Goal: Task Accomplishment & Management: Complete application form

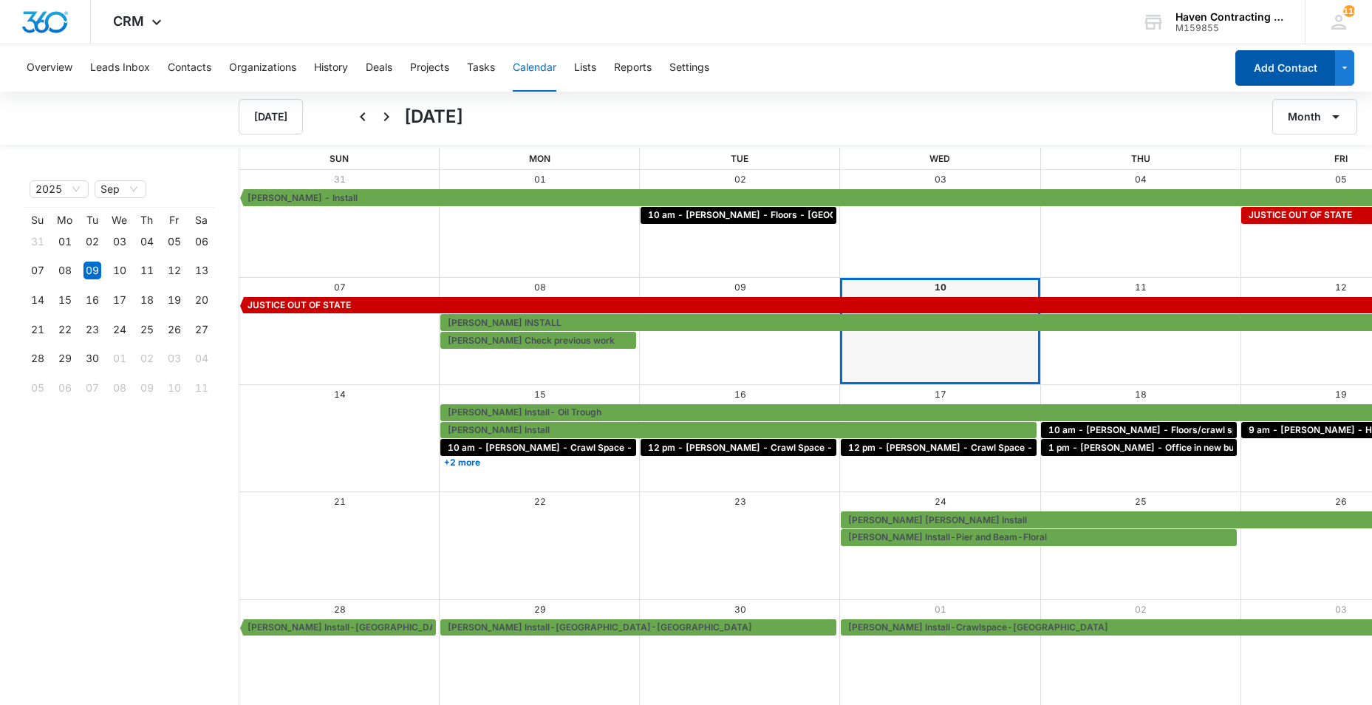
click at [1265, 74] on button "Add Contact" at bounding box center [1286, 67] width 100 height 35
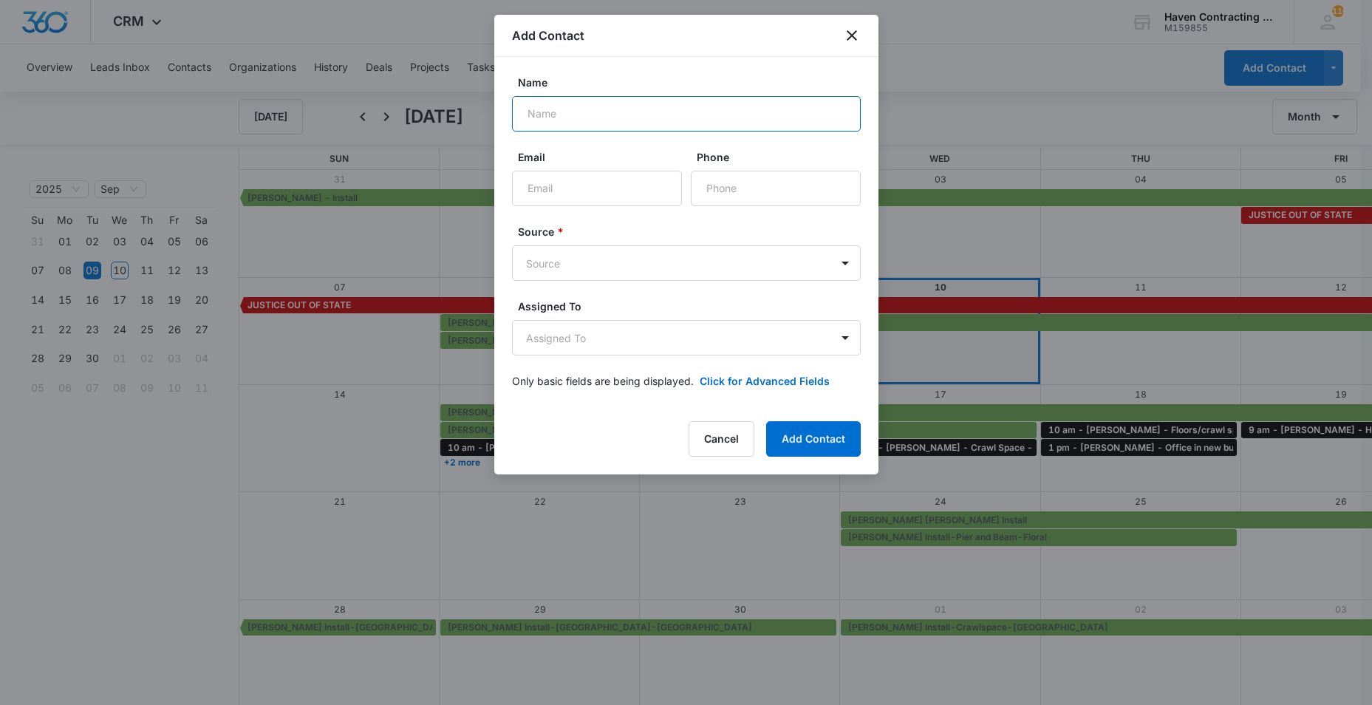
click at [548, 117] on input "Name" at bounding box center [686, 113] width 349 height 35
type input "[PERSON_NAME]"
click at [546, 187] on input "Email" at bounding box center [597, 188] width 170 height 35
type input "[EMAIL_ADDRESS][DOMAIN_NAME]"
click at [709, 189] on input "Phone" at bounding box center [776, 188] width 170 height 35
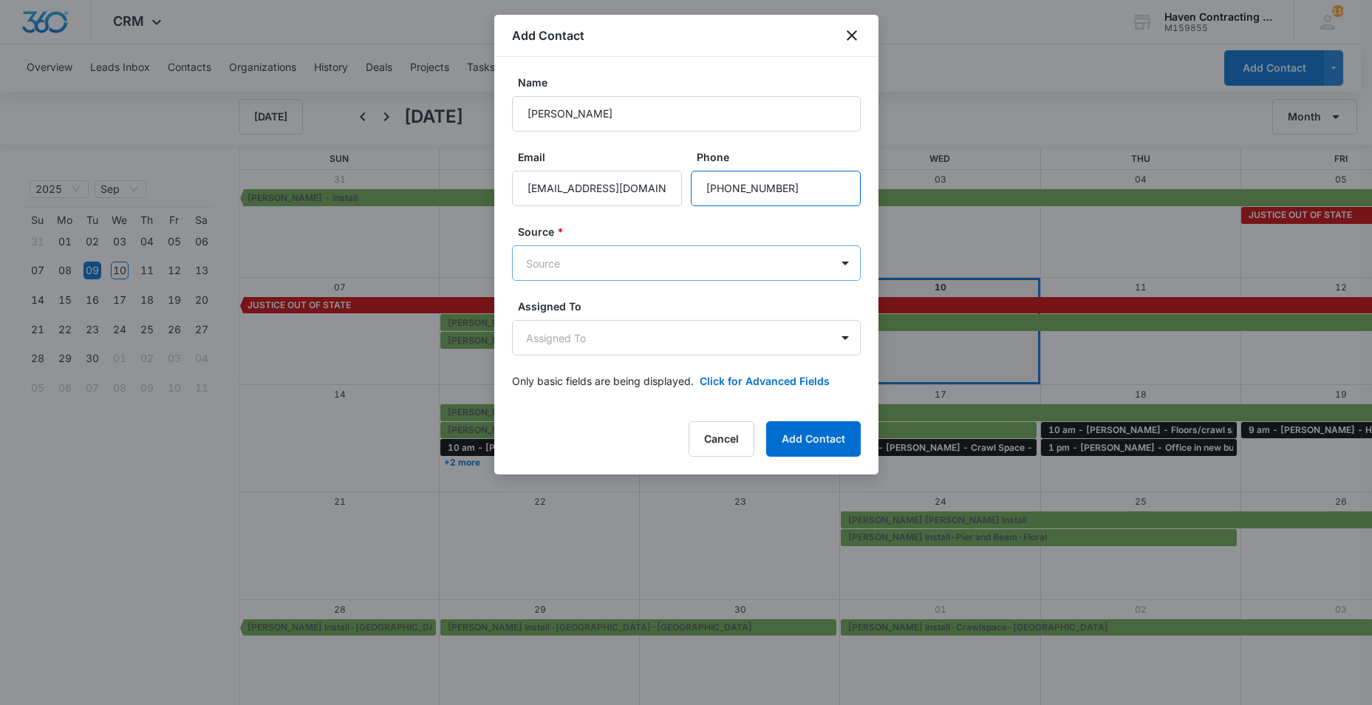
type input "[PHONE_NUMBER]"
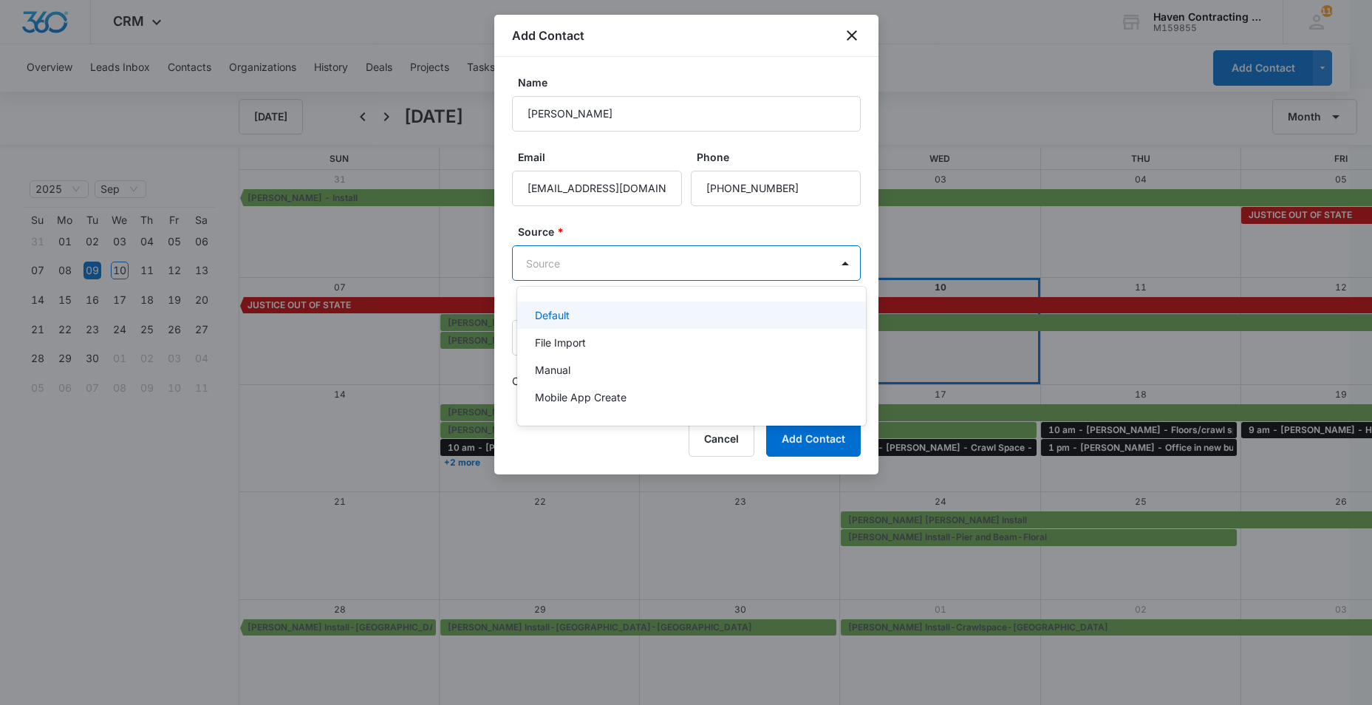
click at [540, 255] on body "CRM Apps Reputation Websites Forms CRM Email Social Ads Intelligence Brand Sett…" at bounding box center [686, 352] width 1372 height 705
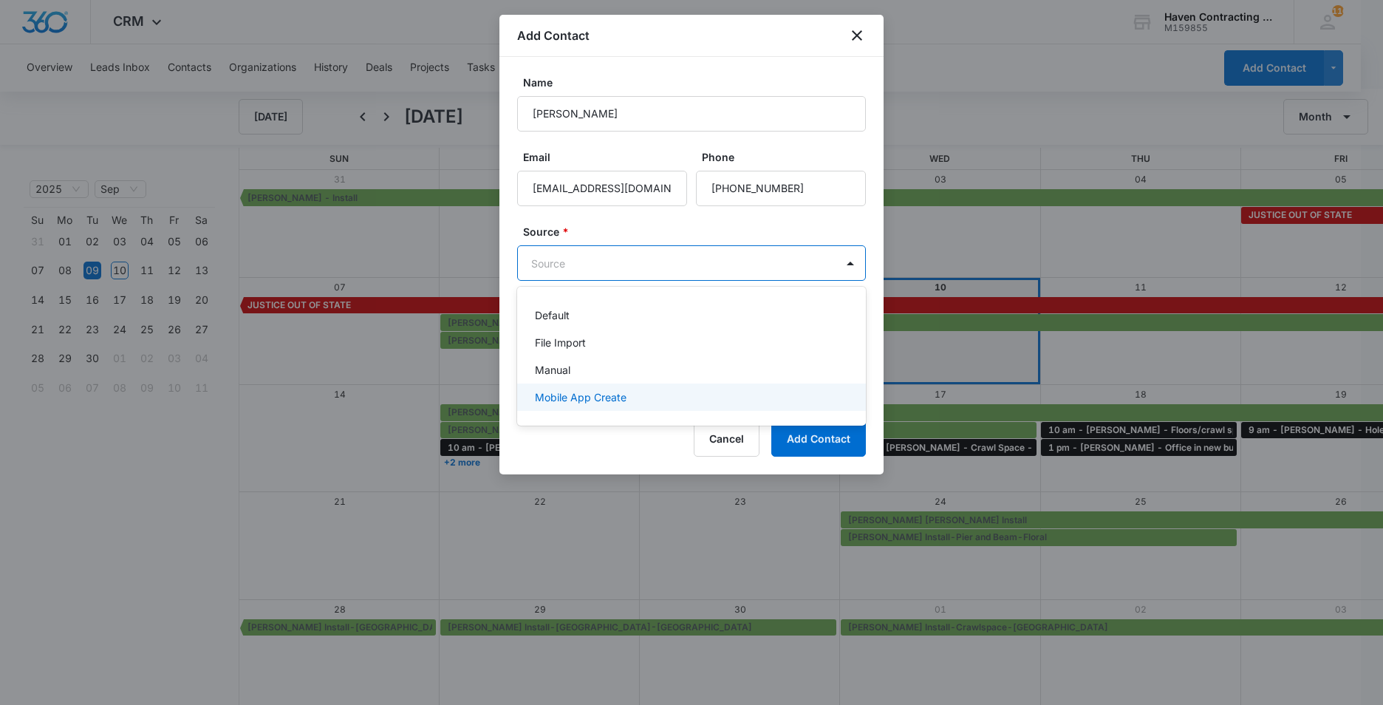
click at [545, 397] on p "Mobile App Create" at bounding box center [581, 397] width 92 height 16
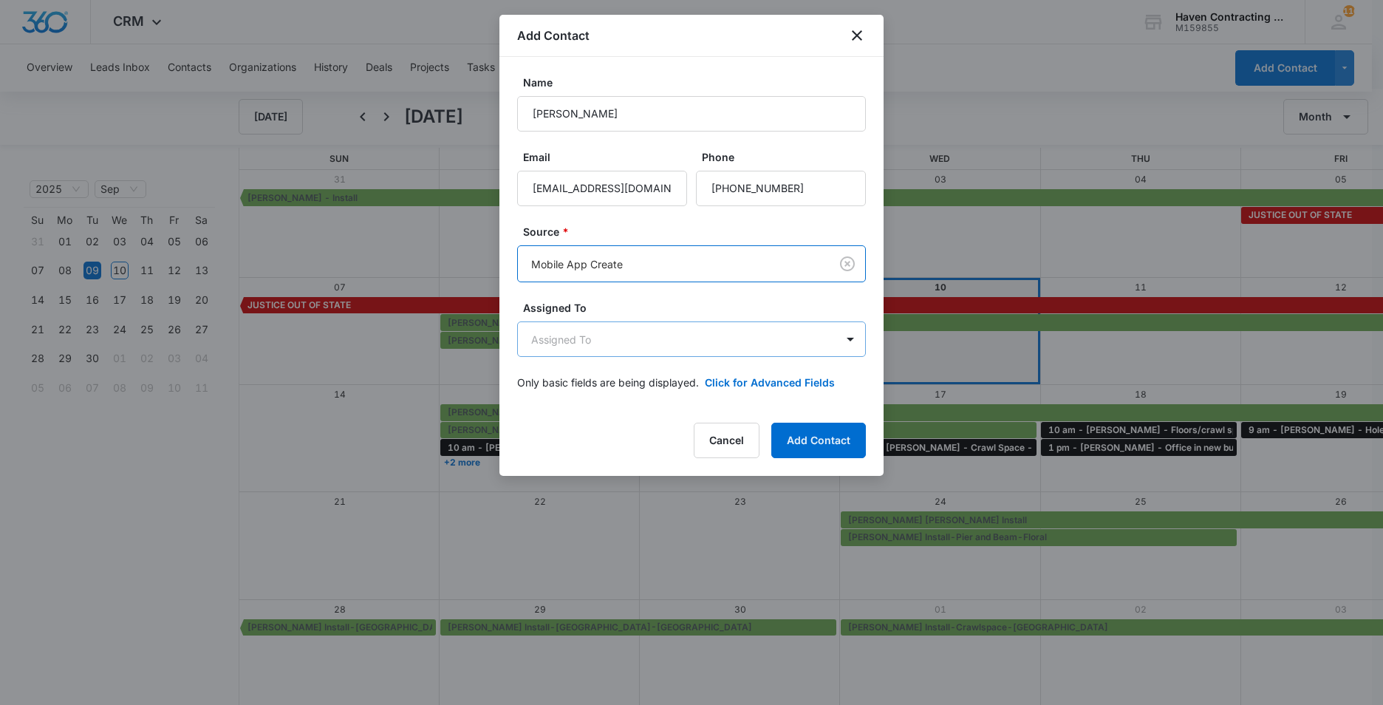
click at [530, 345] on body "CRM Apps Reputation Websites Forms CRM Email Social Ads Intelligence Brand Sett…" at bounding box center [691, 353] width 1383 height 707
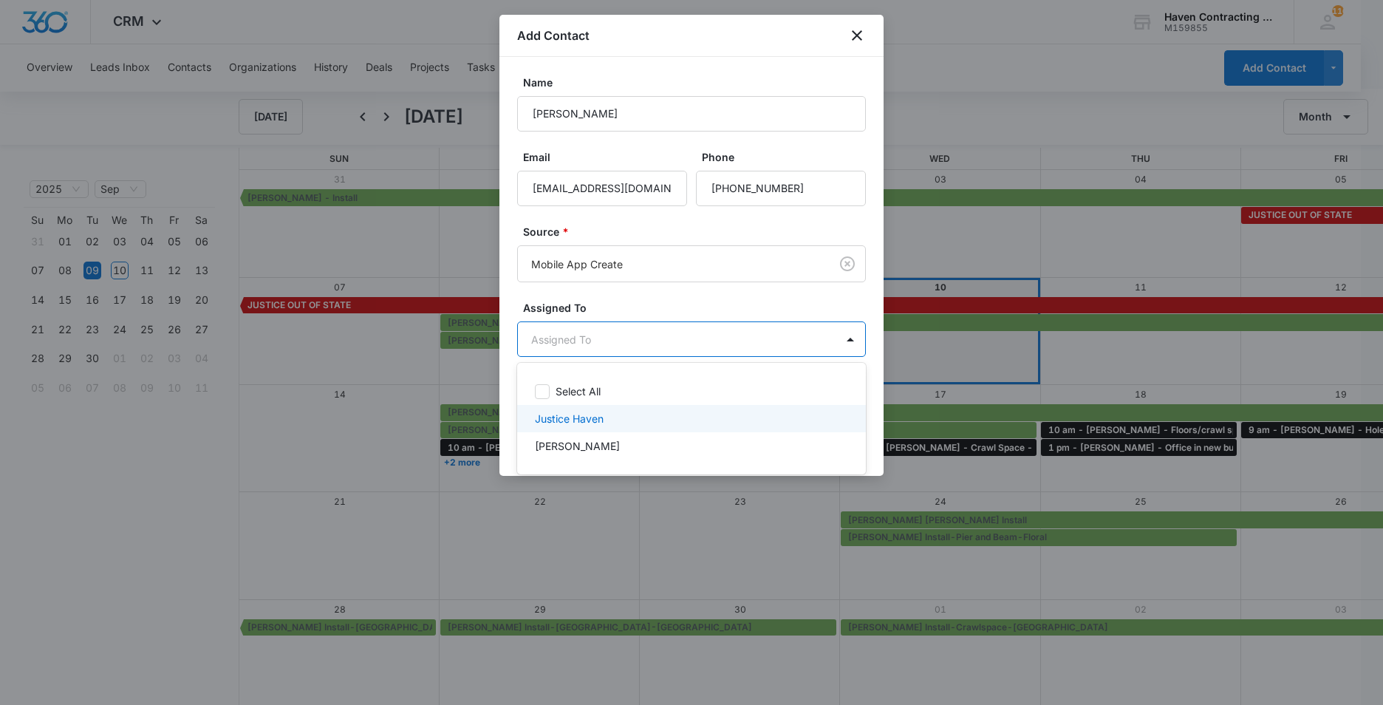
click at [540, 412] on p "Justice Haven" at bounding box center [569, 419] width 69 height 16
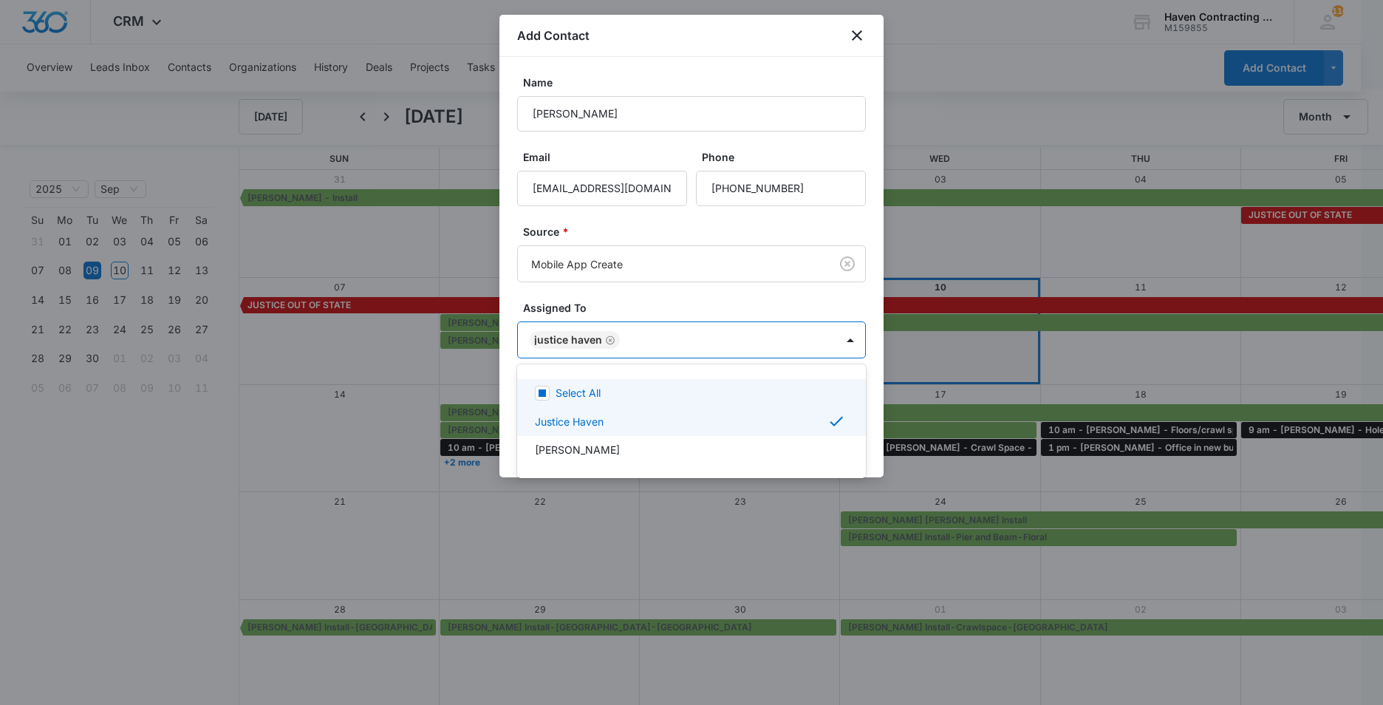
click at [506, 375] on div at bounding box center [691, 352] width 1383 height 705
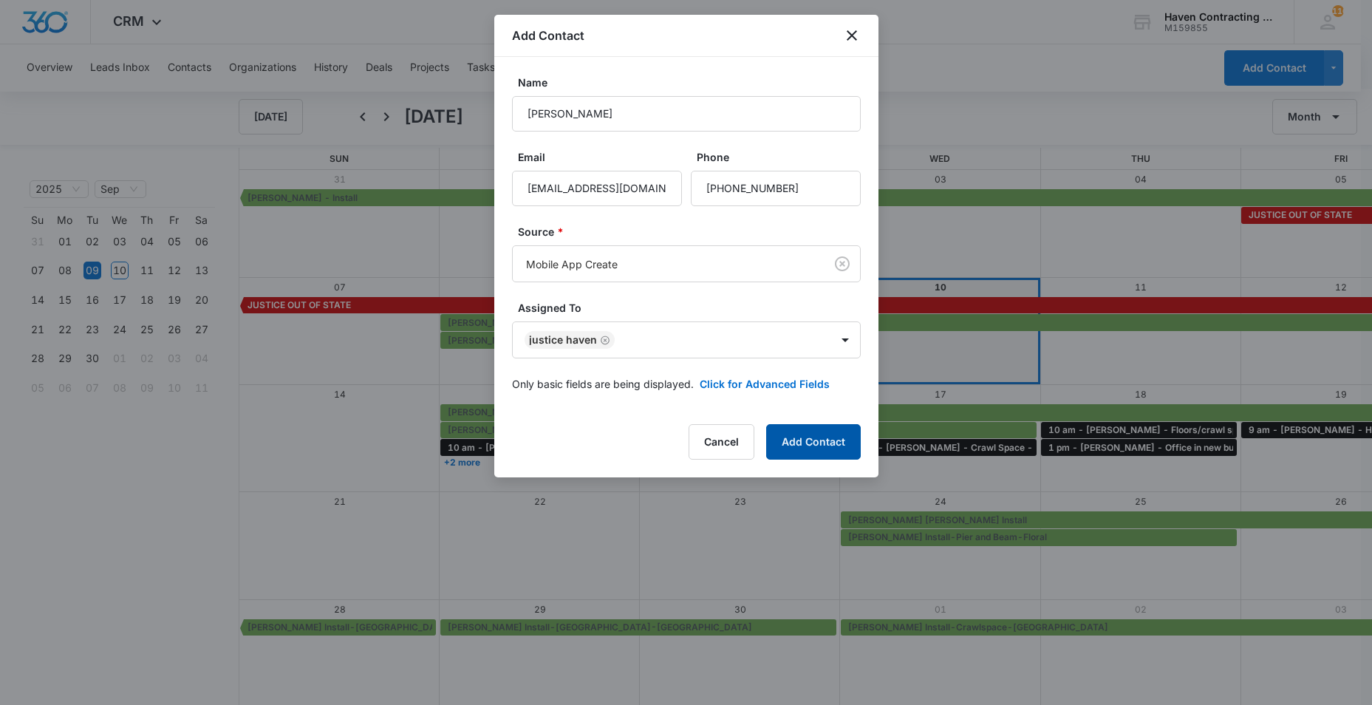
click at [808, 440] on button "Add Contact" at bounding box center [813, 441] width 95 height 35
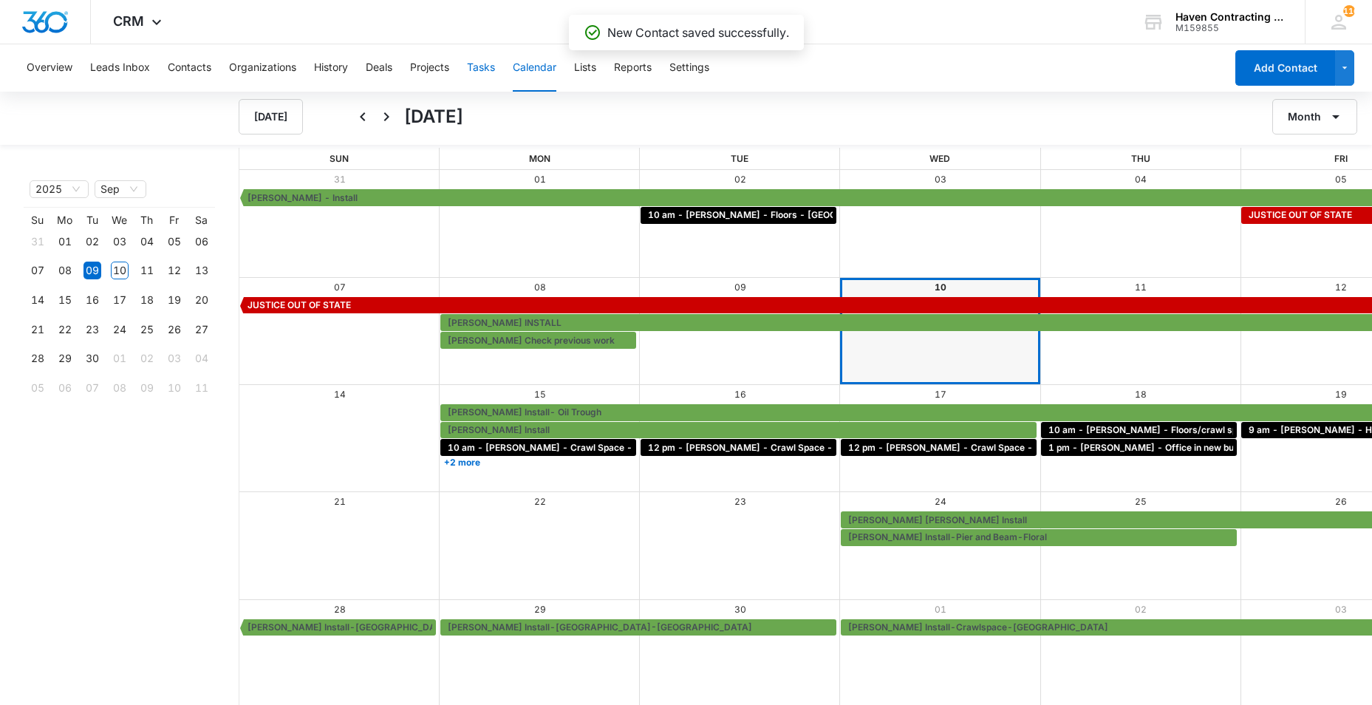
click at [489, 68] on button "Tasks" at bounding box center [481, 67] width 28 height 47
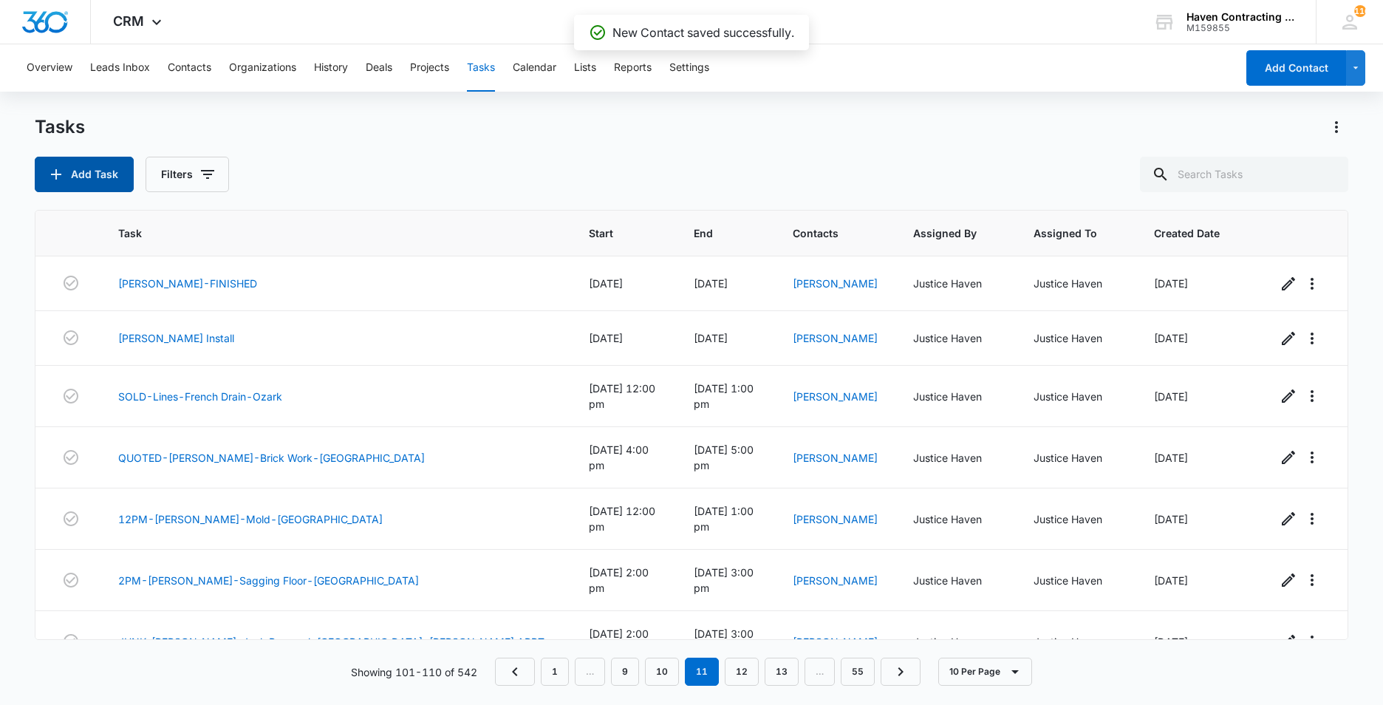
click at [84, 180] on button "Add Task" at bounding box center [84, 174] width 99 height 35
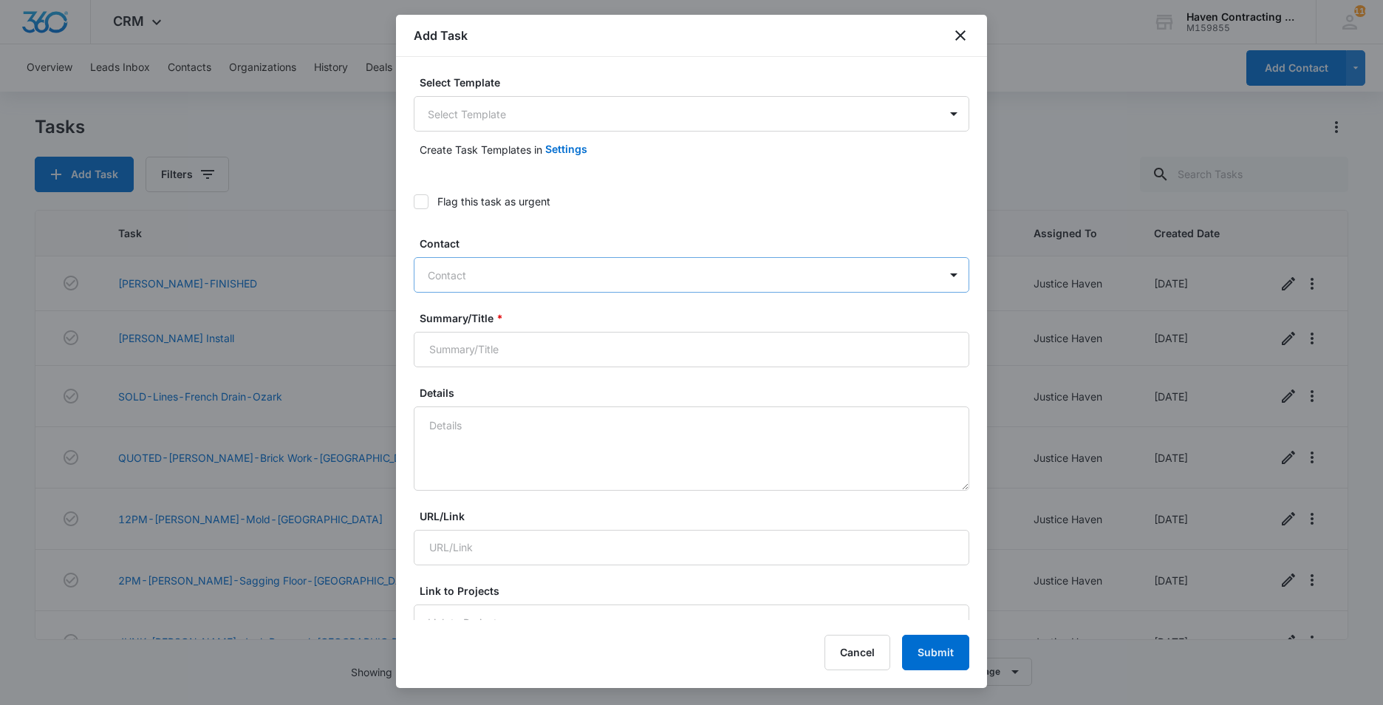
drag, startPoint x: 454, startPoint y: 273, endPoint x: 472, endPoint y: 272, distance: 17.8
click at [455, 273] on div at bounding box center [683, 275] width 510 height 18
type input "[PERSON_NAME]"
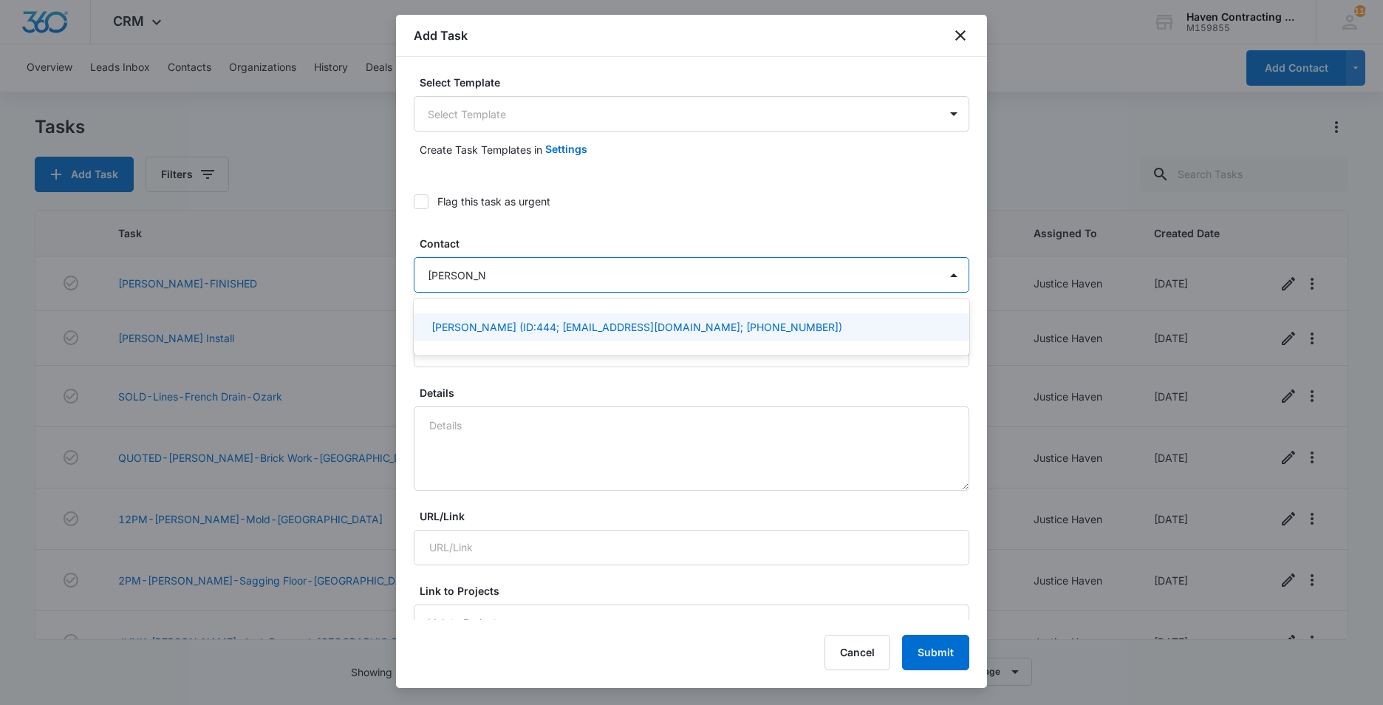
click at [464, 326] on p "[PERSON_NAME] (ID:444; [EMAIL_ADDRESS][DOMAIN_NAME]; [PHONE_NUMBER])" at bounding box center [637, 327] width 411 height 16
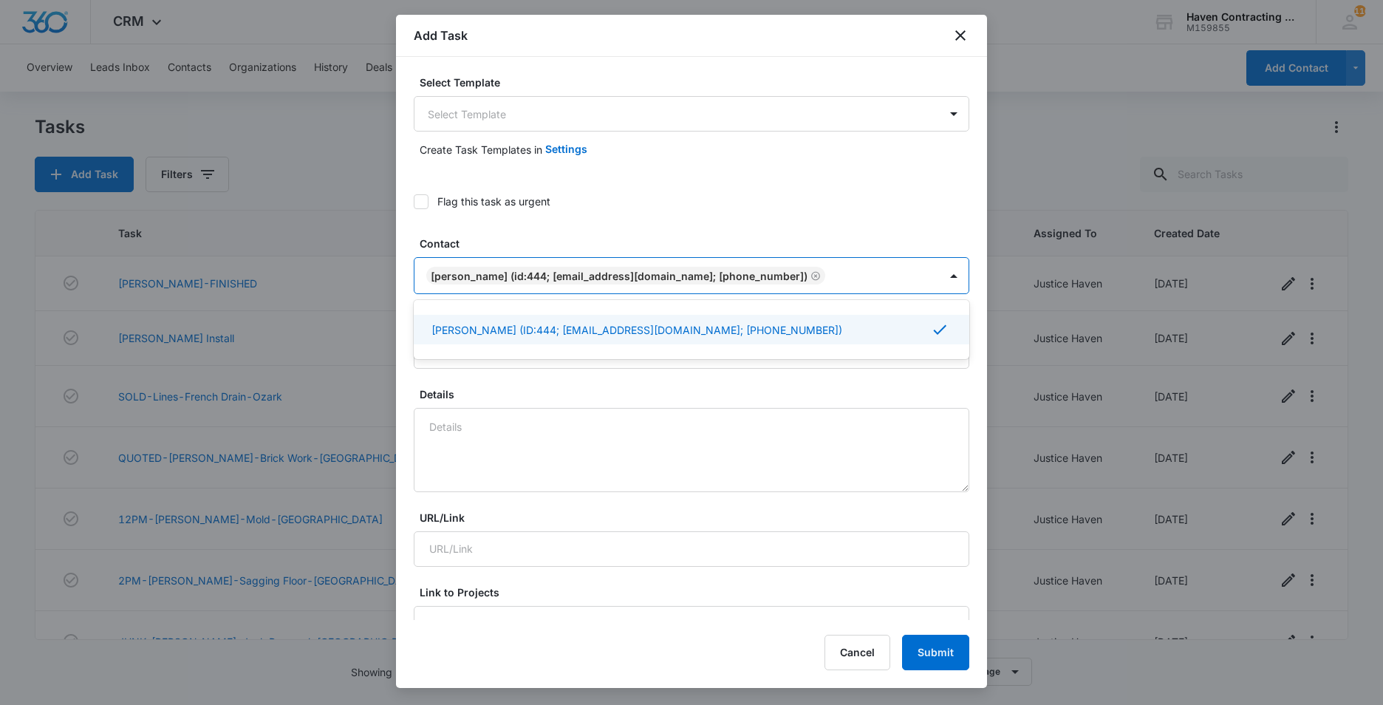
click at [406, 333] on div "Select Template Select Template Create Task Templates in Settings Flag this tas…" at bounding box center [691, 338] width 591 height 563
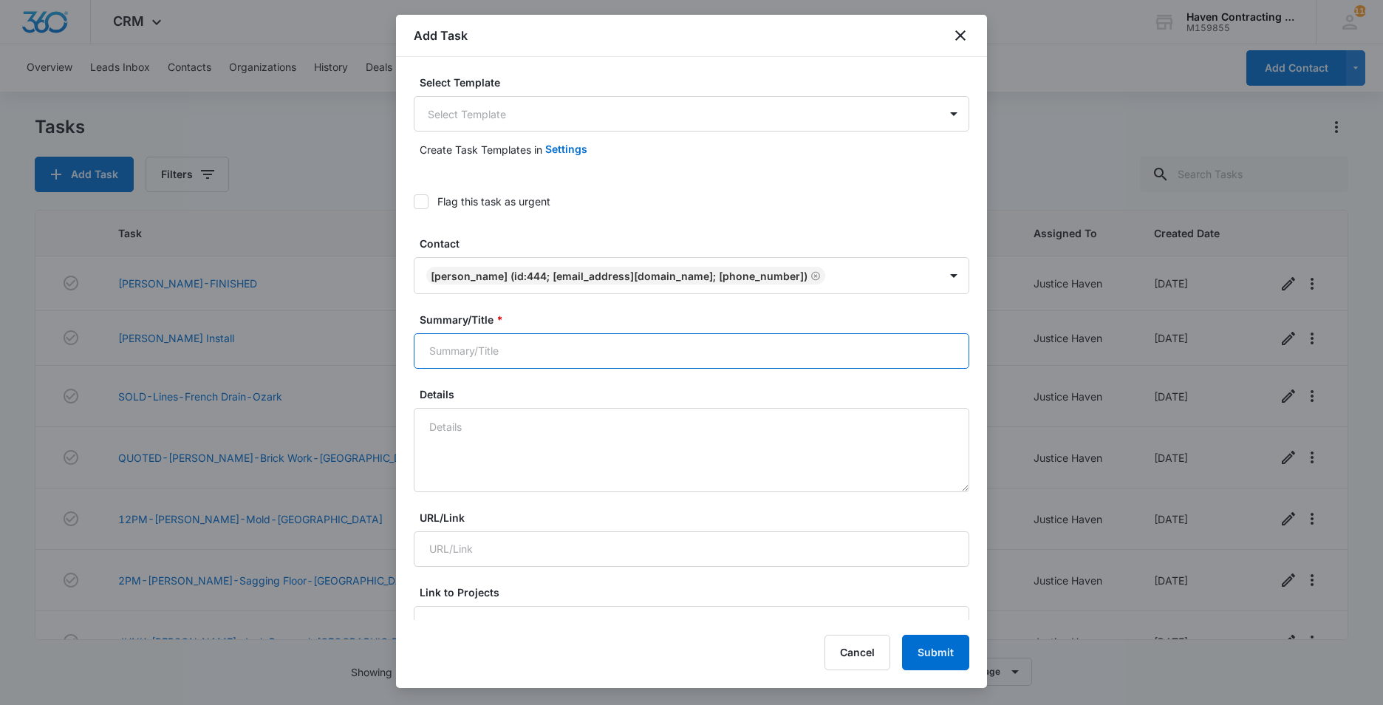
click at [443, 353] on input "Summary/Title *" at bounding box center [692, 350] width 556 height 35
type input "11 am - [PERSON_NAME] - Concrete/Dirt Work"
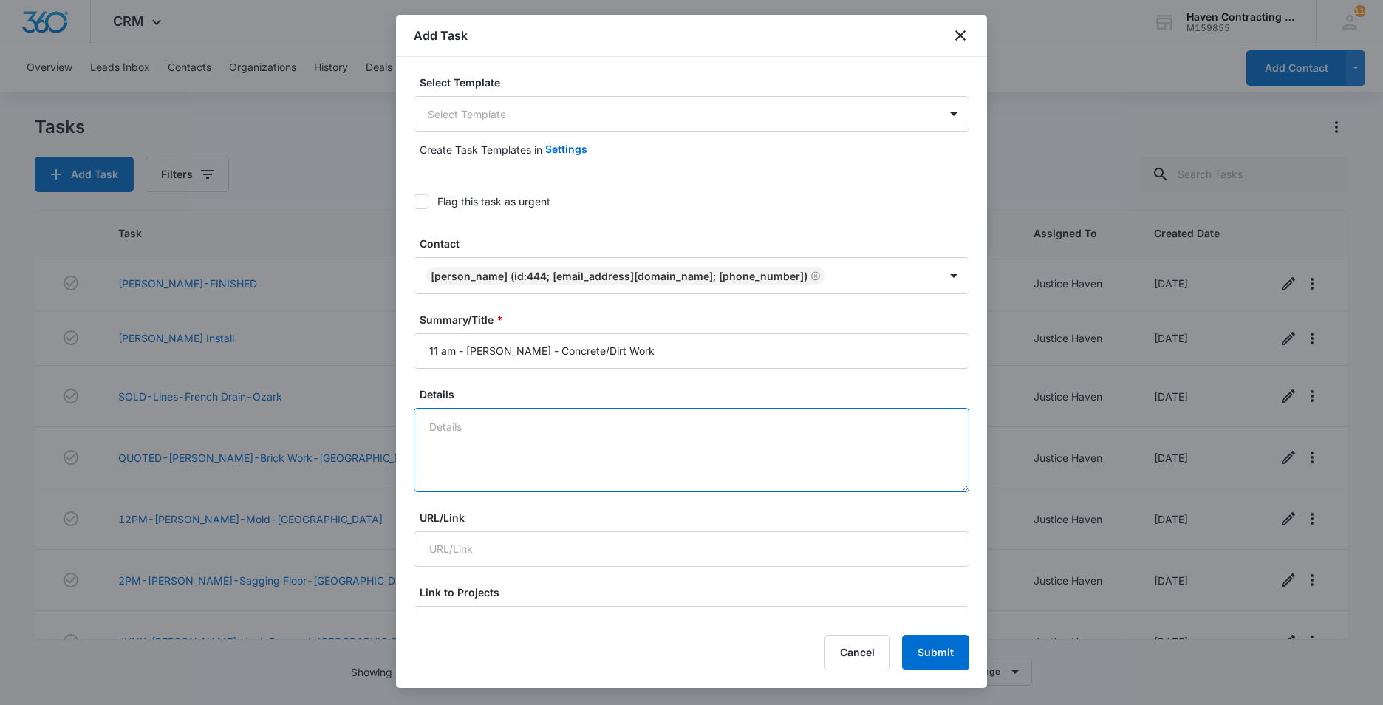
click at [443, 433] on textarea "Details" at bounding box center [692, 450] width 556 height 84
type textarea "G"
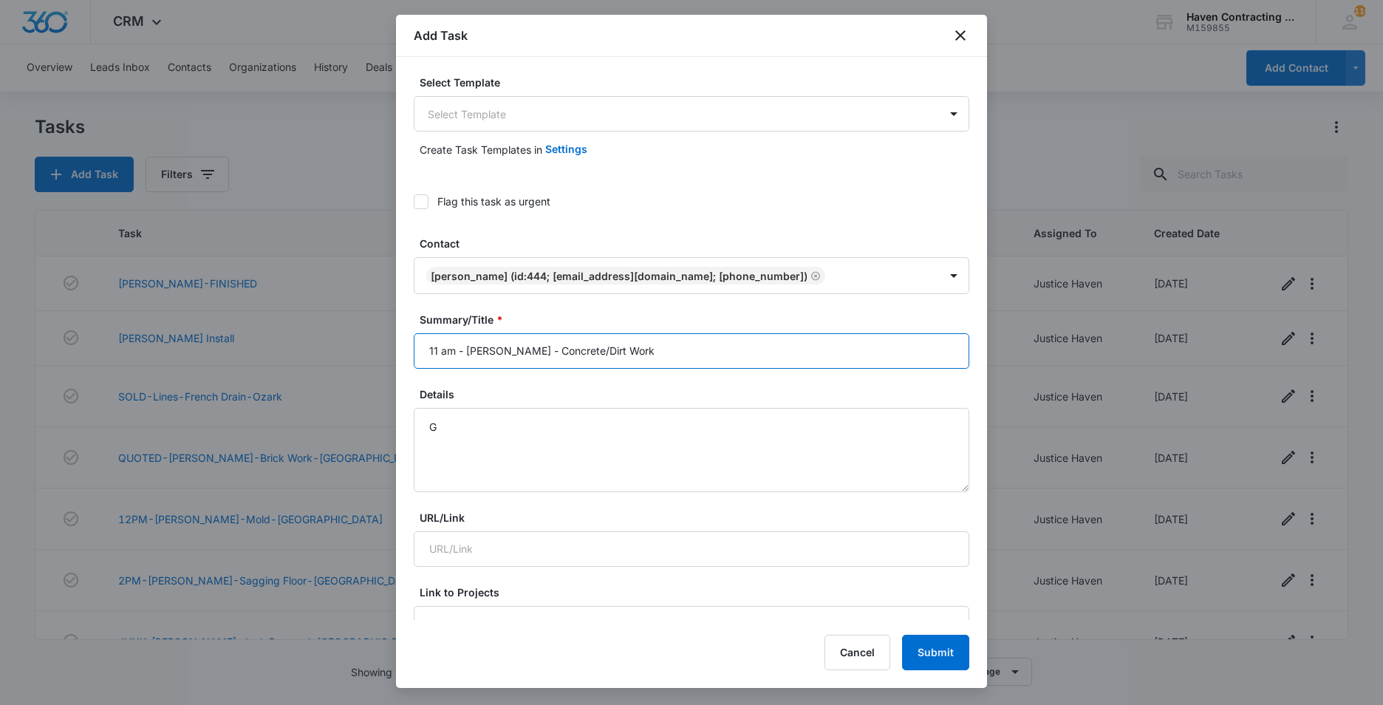
click at [631, 355] on input "11 am - [PERSON_NAME] - Concrete/Dirt Work" at bounding box center [692, 350] width 556 height 35
type input "11 am - [PERSON_NAME] - Concrete/Dirt Work - Sulphur Rock"
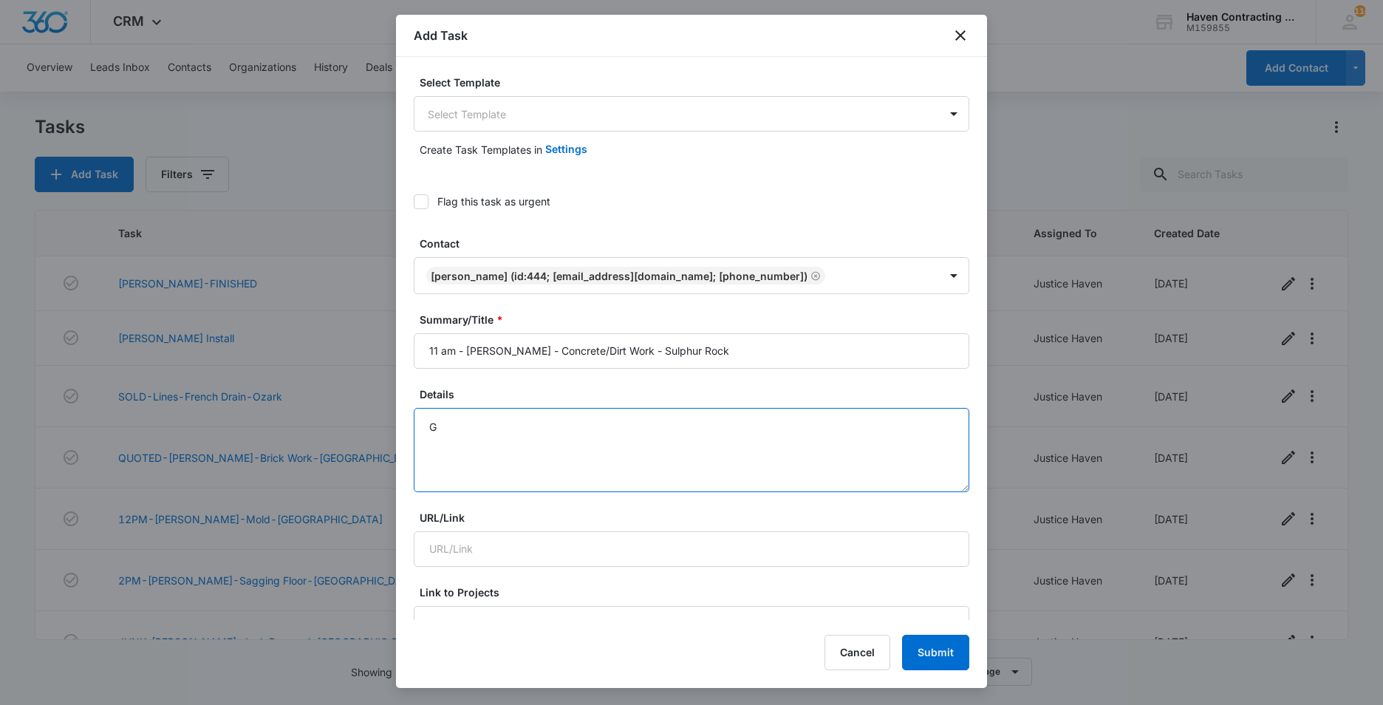
drag, startPoint x: 438, startPoint y: 427, endPoint x: 571, endPoint y: 408, distance: 134.4
click at [439, 427] on textarea "G" at bounding box center [692, 450] width 556 height 84
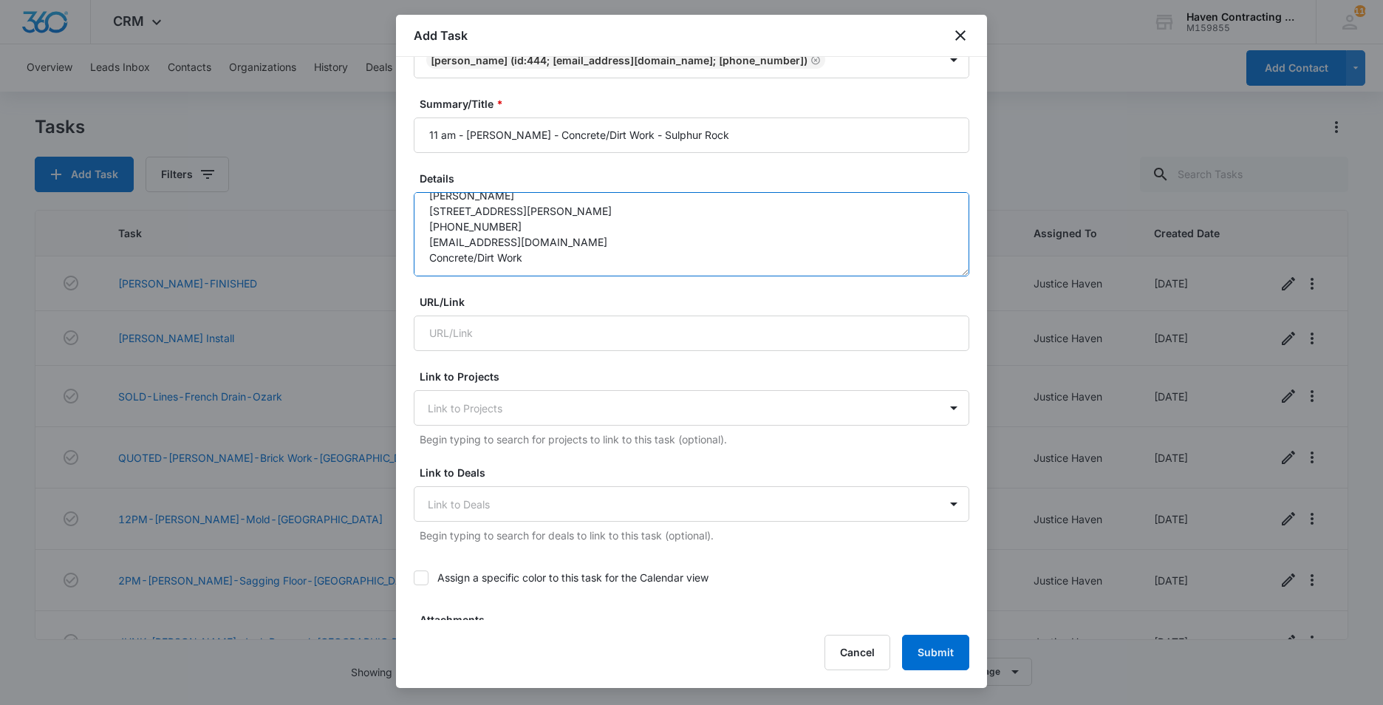
scroll to position [296, 0]
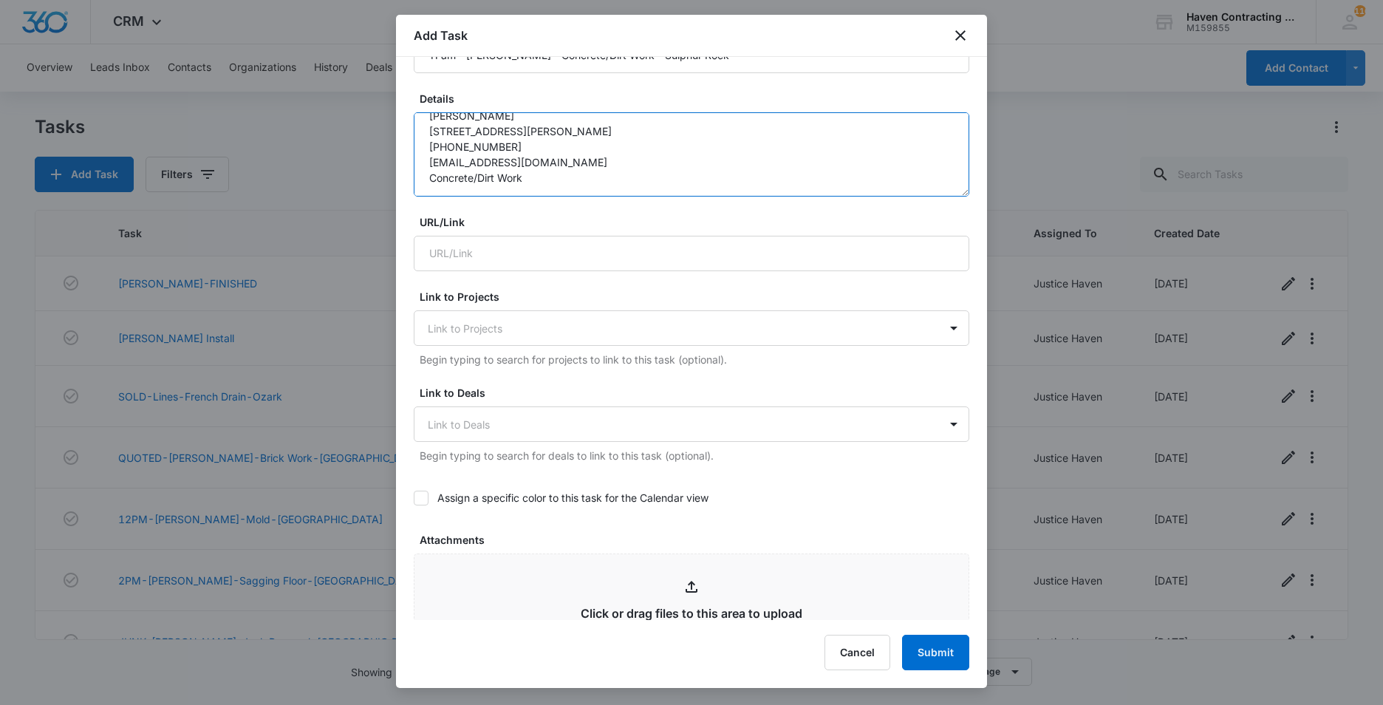
type textarea "[PERSON_NAME] [STREET_ADDRESS][PERSON_NAME] [PHONE_NUMBER] [EMAIL_ADDRESS][DOMA…"
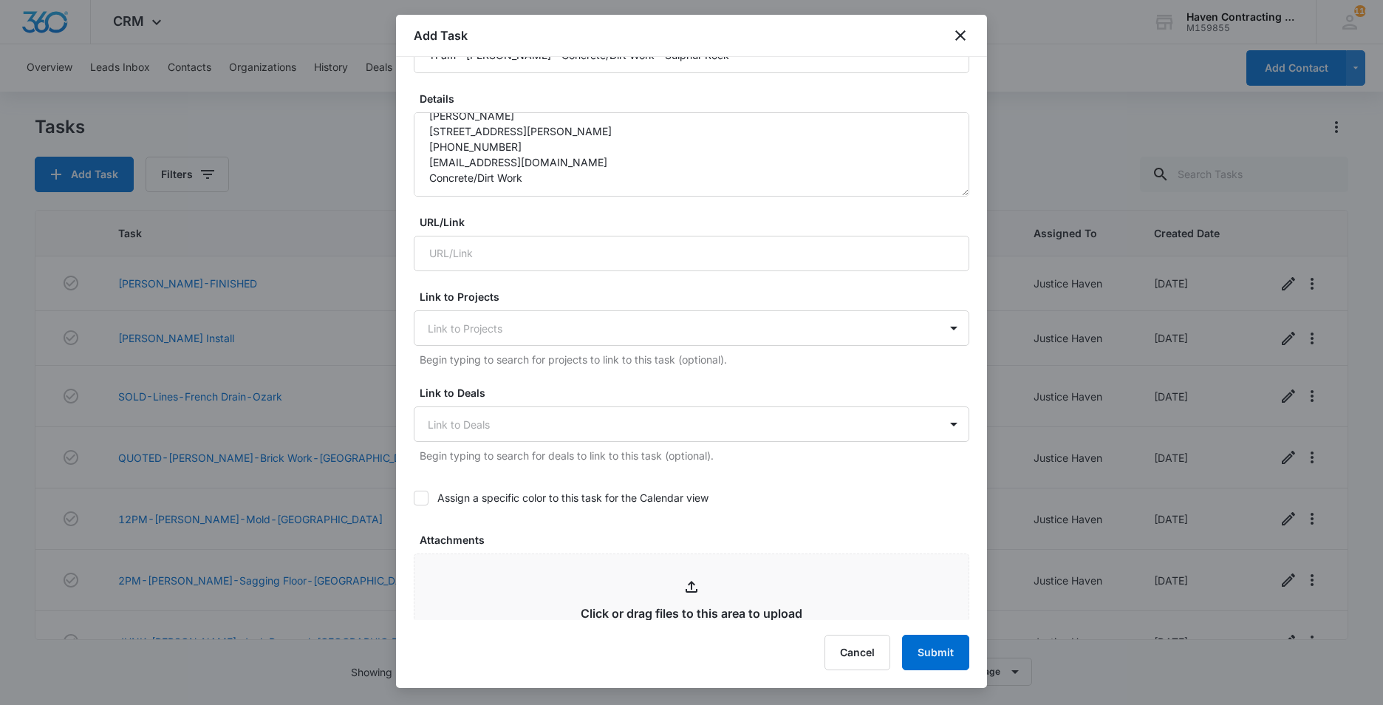
drag, startPoint x: 421, startPoint y: 496, endPoint x: 430, endPoint y: 499, distance: 10.1
click at [421, 497] on icon at bounding box center [421, 497] width 13 height 13
click at [414, 498] on input "Assign a specific color to this task for the Calendar view" at bounding box center [414, 498] width 0 height 0
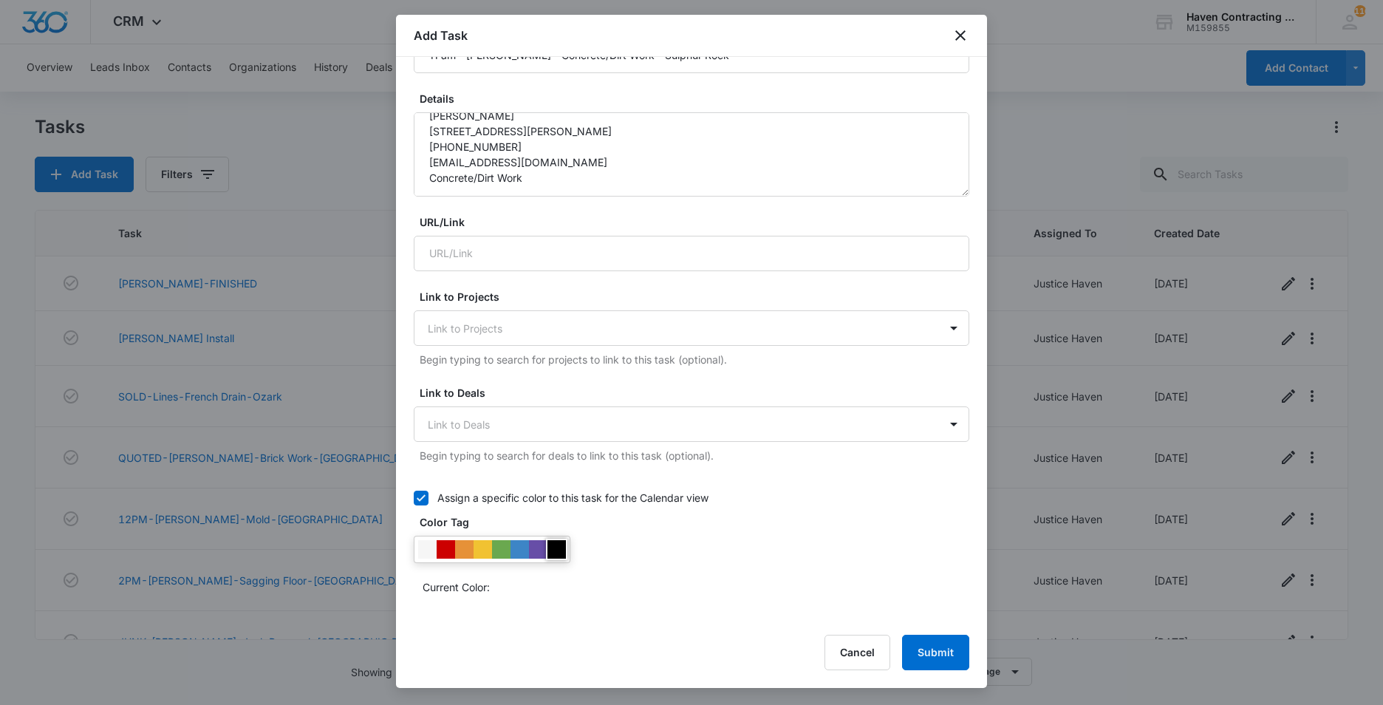
click at [558, 549] on div at bounding box center [557, 549] width 18 height 18
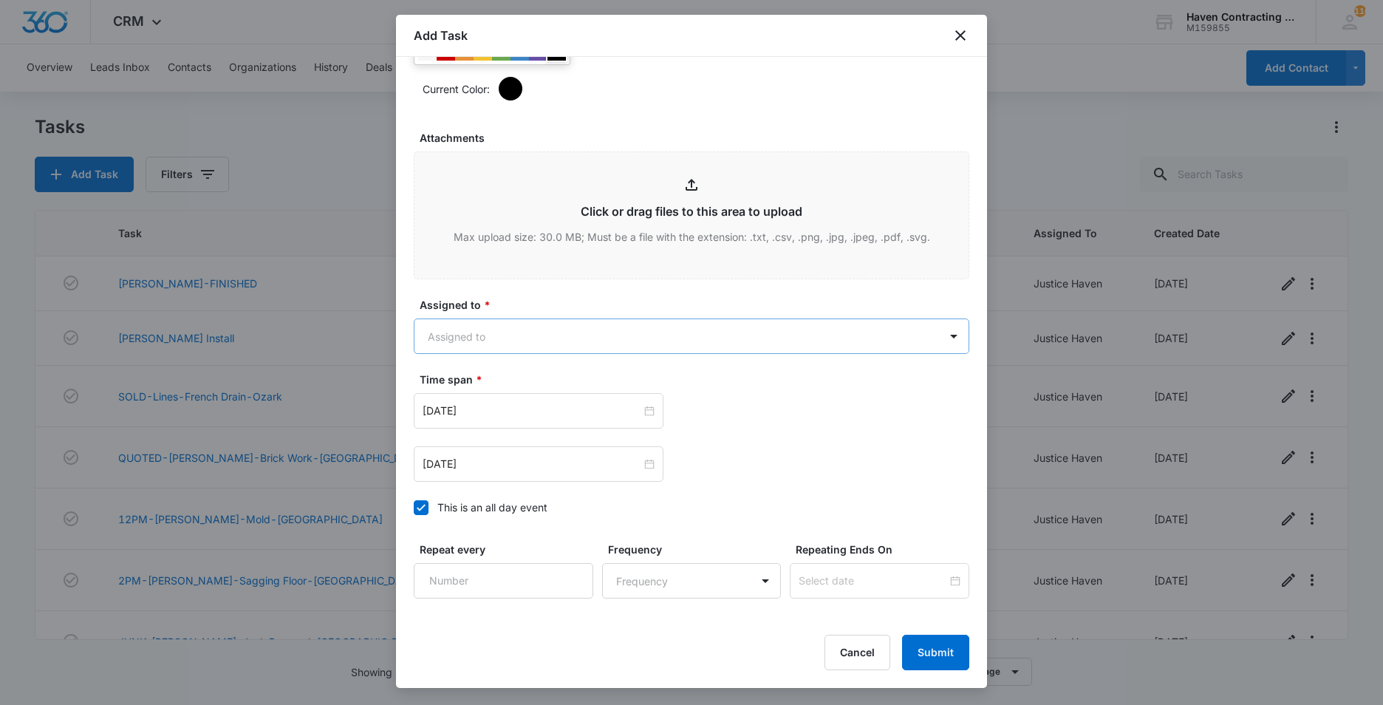
scroll to position [813, 0]
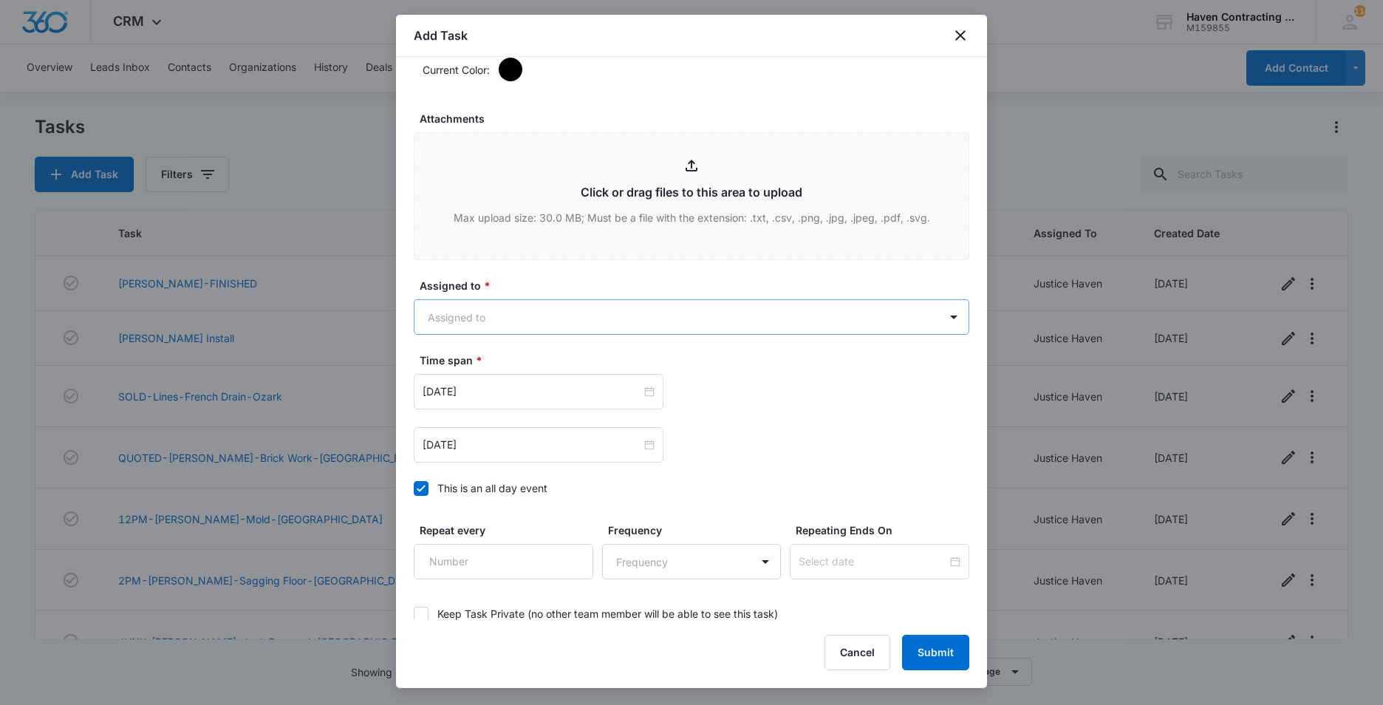
click at [426, 316] on body "CRM Apps Reputation Websites Forms CRM Email Social Ads Intelligence Brand Sett…" at bounding box center [691, 352] width 1383 height 705
click at [439, 417] on p "Justice Haven" at bounding box center [466, 424] width 69 height 16
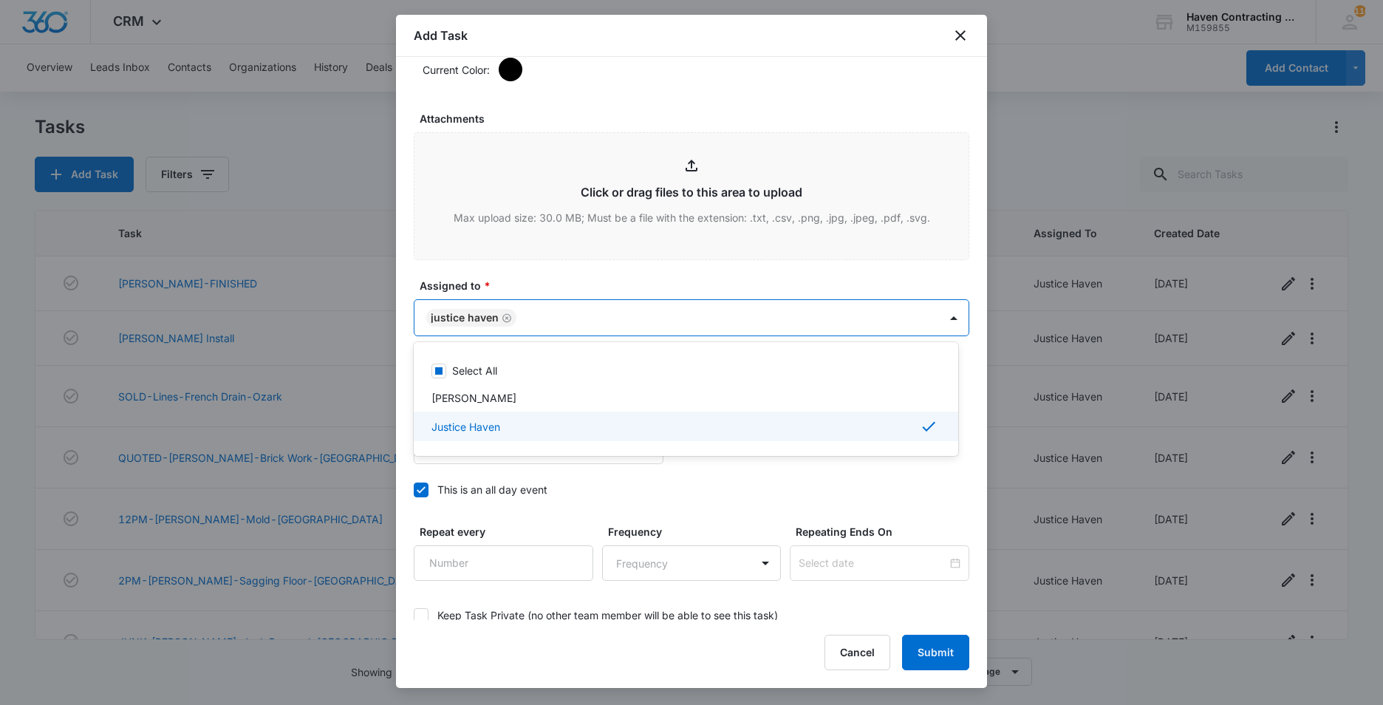
click at [401, 409] on div at bounding box center [691, 352] width 1383 height 705
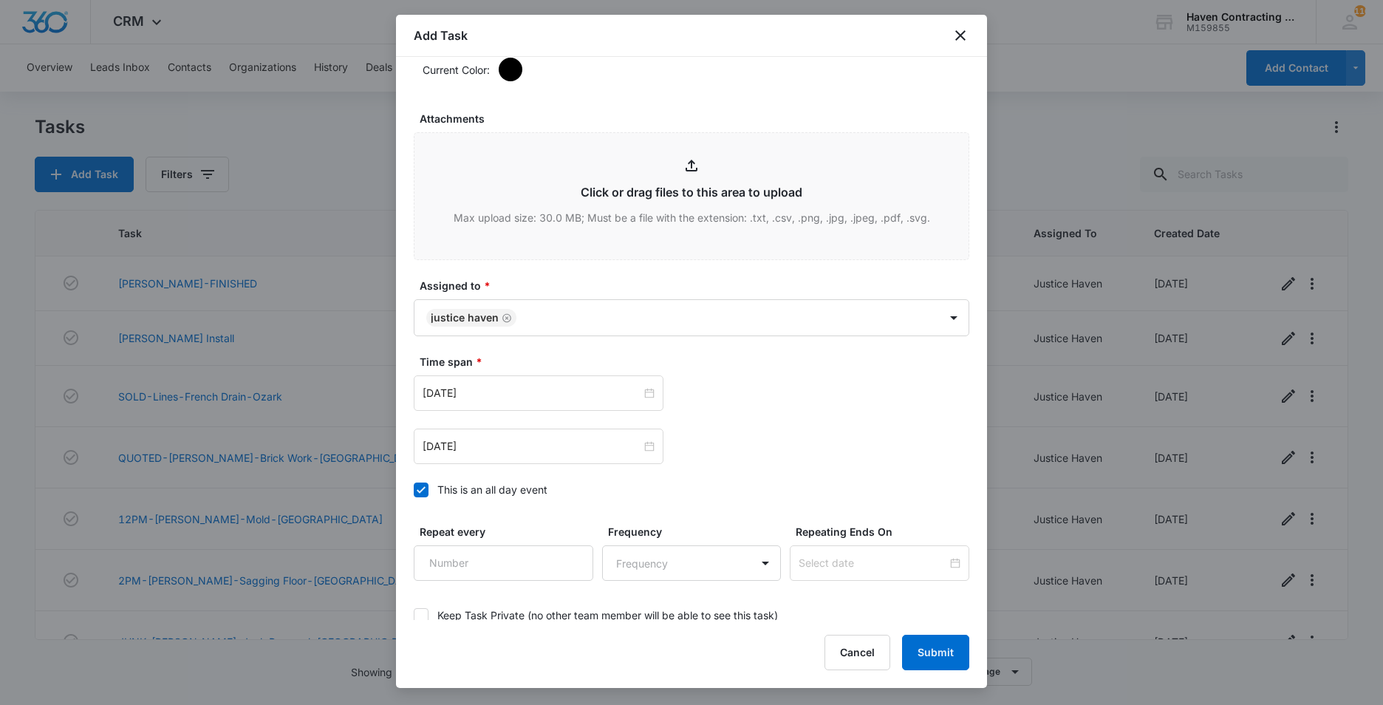
click at [421, 488] on icon at bounding box center [421, 489] width 13 height 13
click at [414, 490] on input "This is an all day event" at bounding box center [414, 490] width 0 height 0
click at [493, 393] on input "[DATE]" at bounding box center [532, 393] width 219 height 16
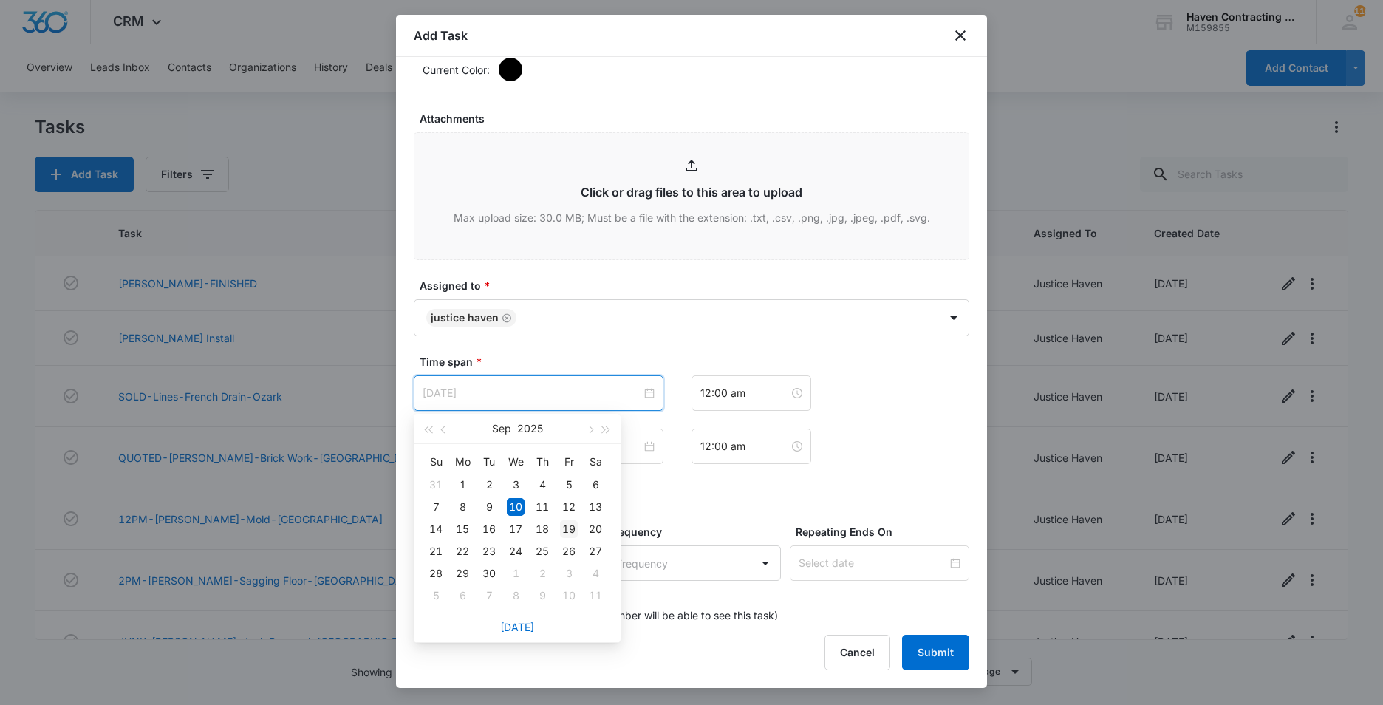
type input "[DATE]"
click at [571, 528] on div "19" at bounding box center [569, 529] width 18 height 18
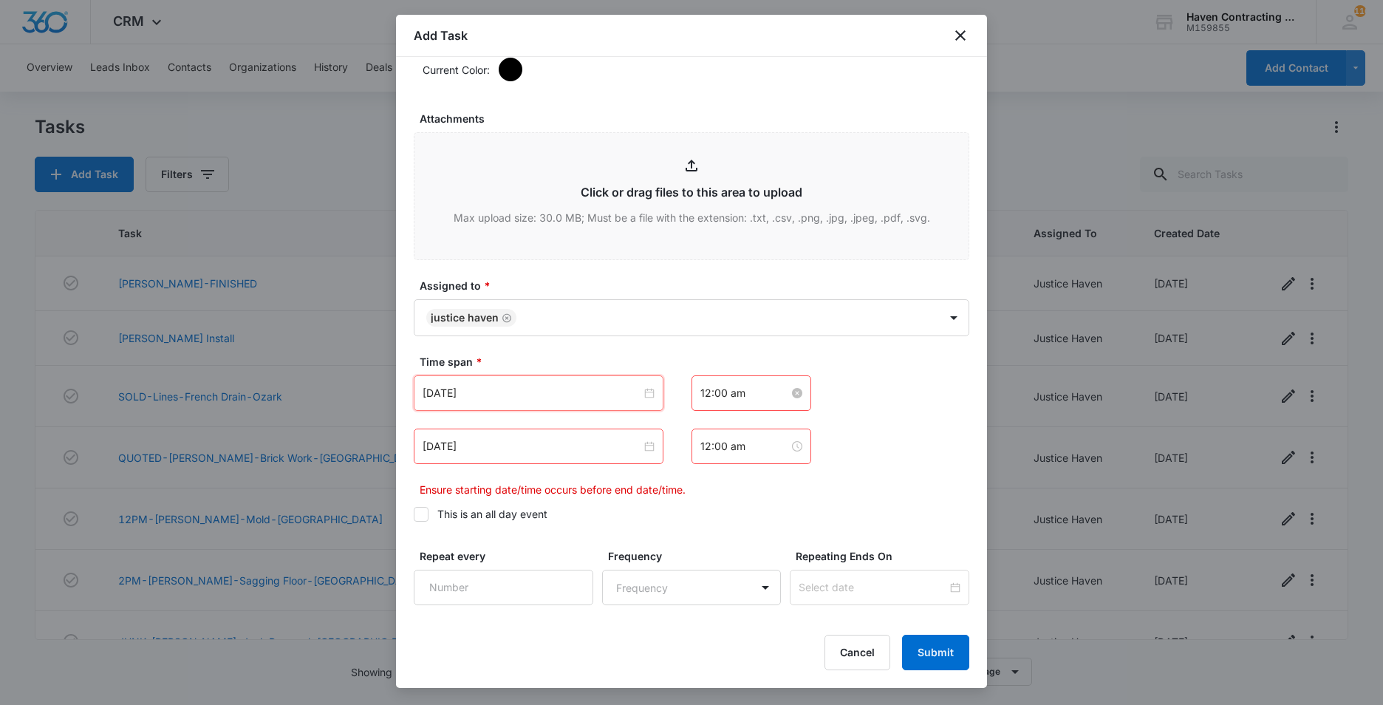
click at [751, 392] on input "12:00 am" at bounding box center [745, 393] width 89 height 16
click at [699, 432] on div "11" at bounding box center [706, 433] width 41 height 21
type input "11:00 am"
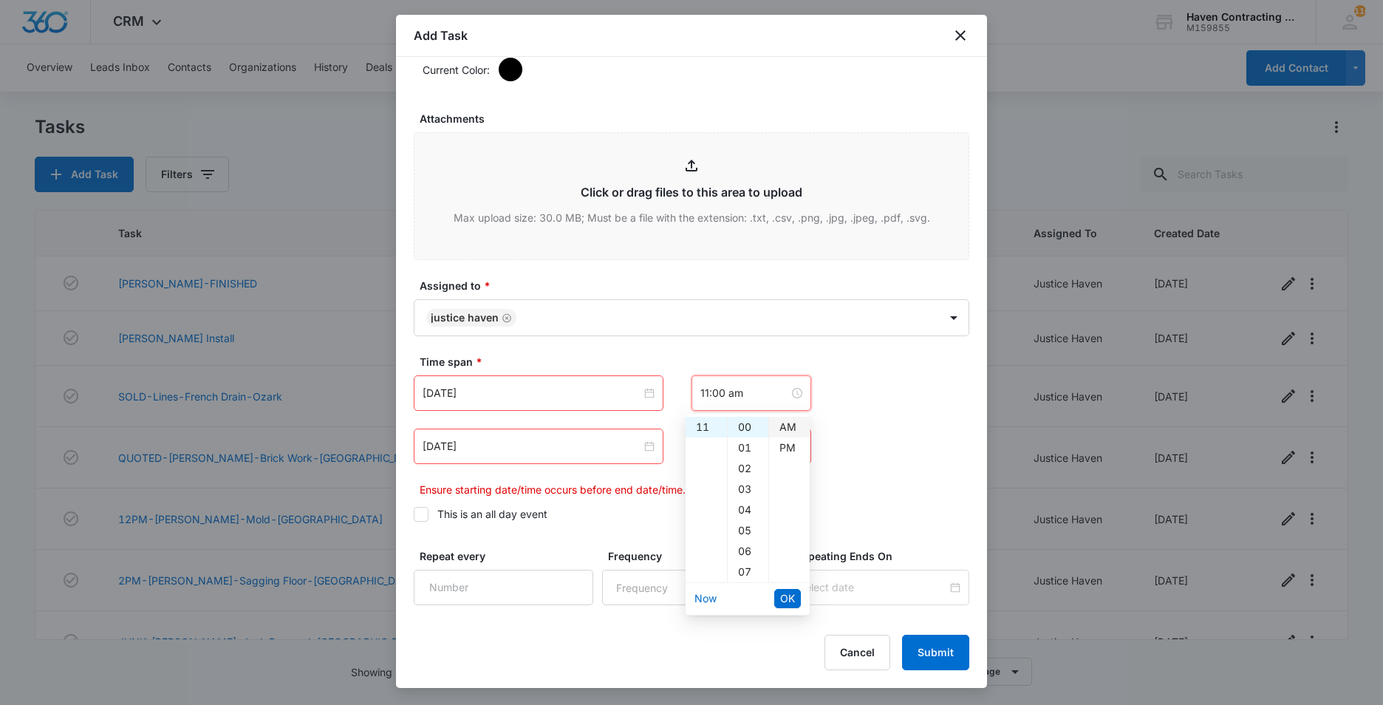
click at [788, 426] on div "AM" at bounding box center [789, 427] width 41 height 21
click at [786, 596] on span "OK" at bounding box center [787, 598] width 15 height 16
click at [505, 444] on input "[DATE]" at bounding box center [532, 446] width 219 height 16
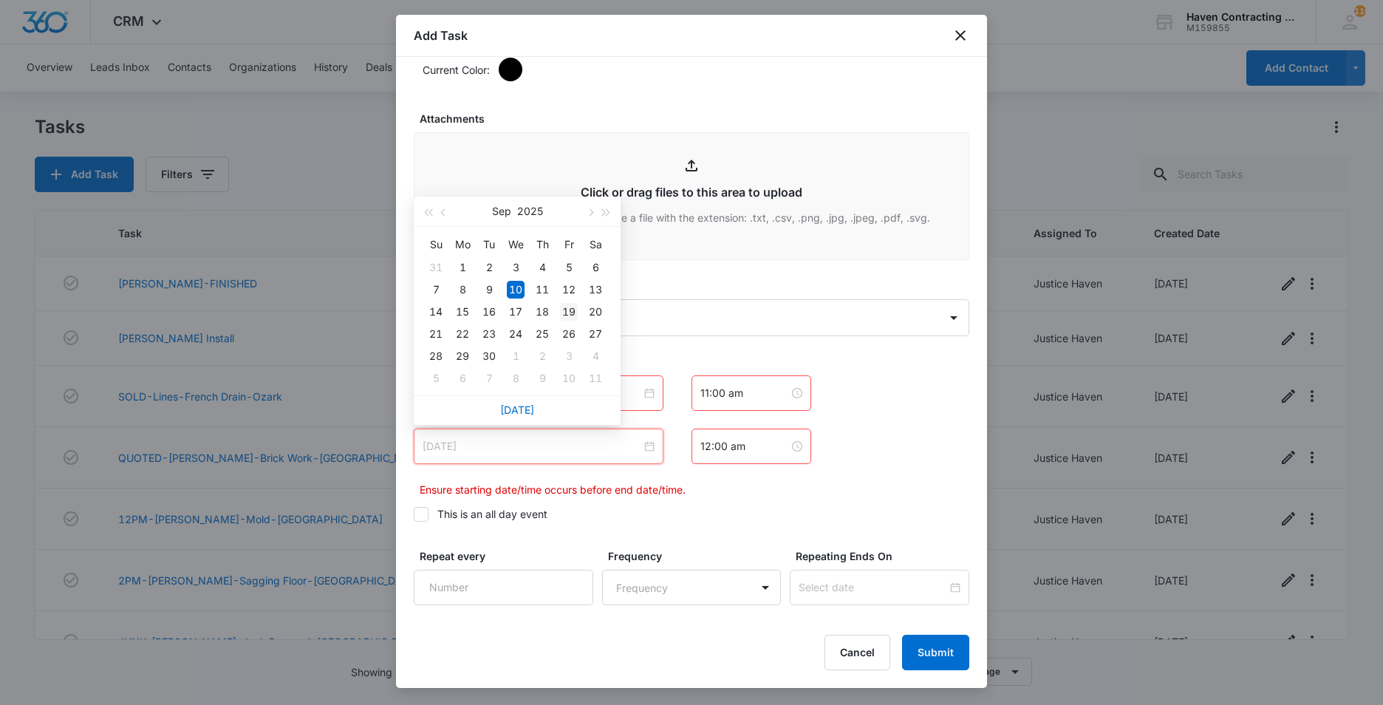
type input "[DATE]"
click at [568, 309] on div "19" at bounding box center [569, 312] width 18 height 18
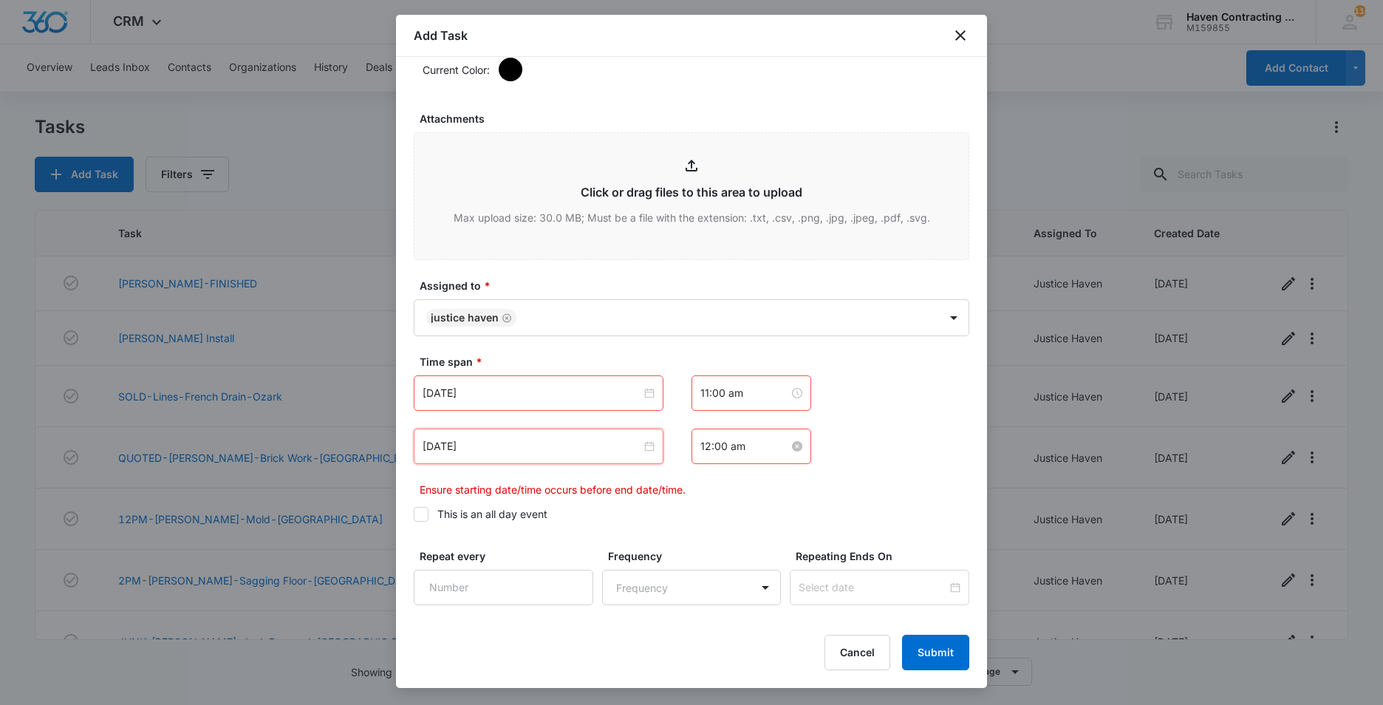
click at [741, 446] on input "12:00 am" at bounding box center [745, 446] width 89 height 16
drag, startPoint x: 699, startPoint y: 479, endPoint x: 791, endPoint y: 498, distance: 94.4
click at [700, 479] on div "12" at bounding box center [706, 480] width 41 height 21
click at [789, 499] on div "PM" at bounding box center [789, 501] width 41 height 21
type input "12:00 pm"
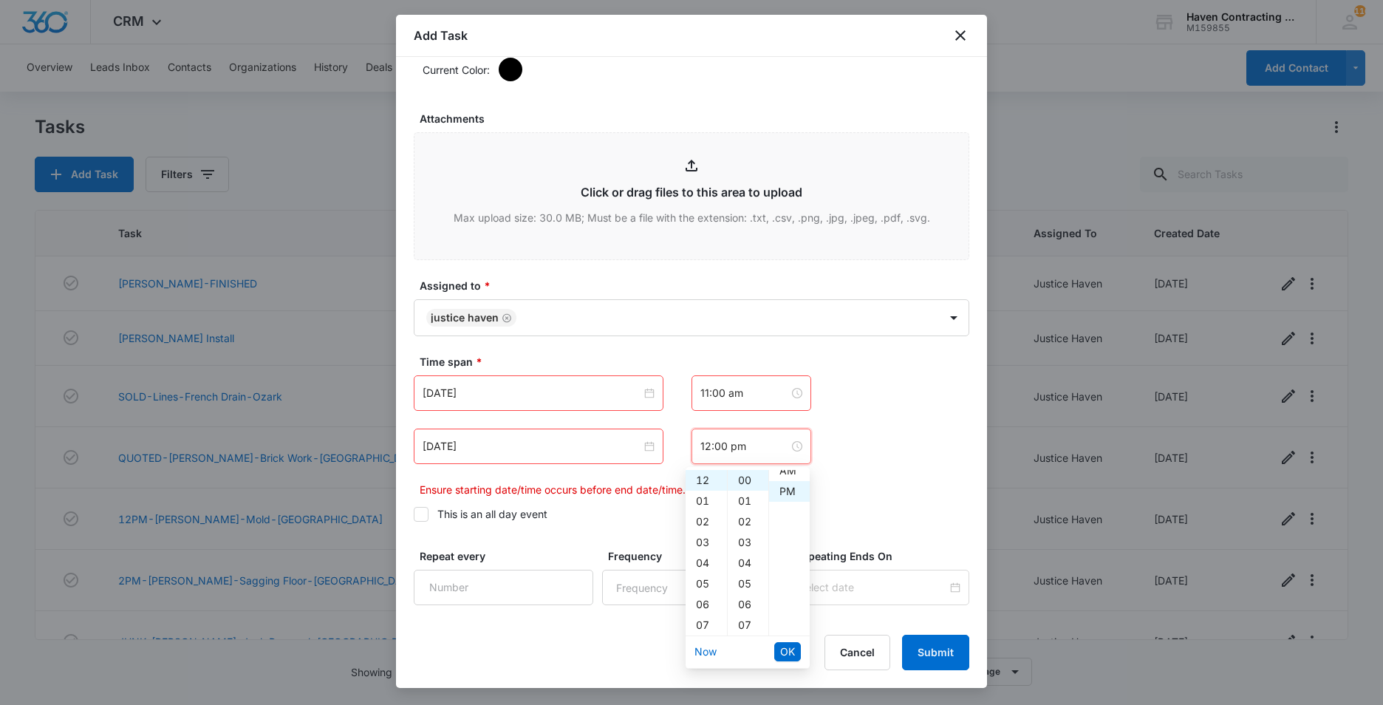
scroll to position [21, 0]
click at [792, 655] on span "OK" at bounding box center [787, 652] width 15 height 16
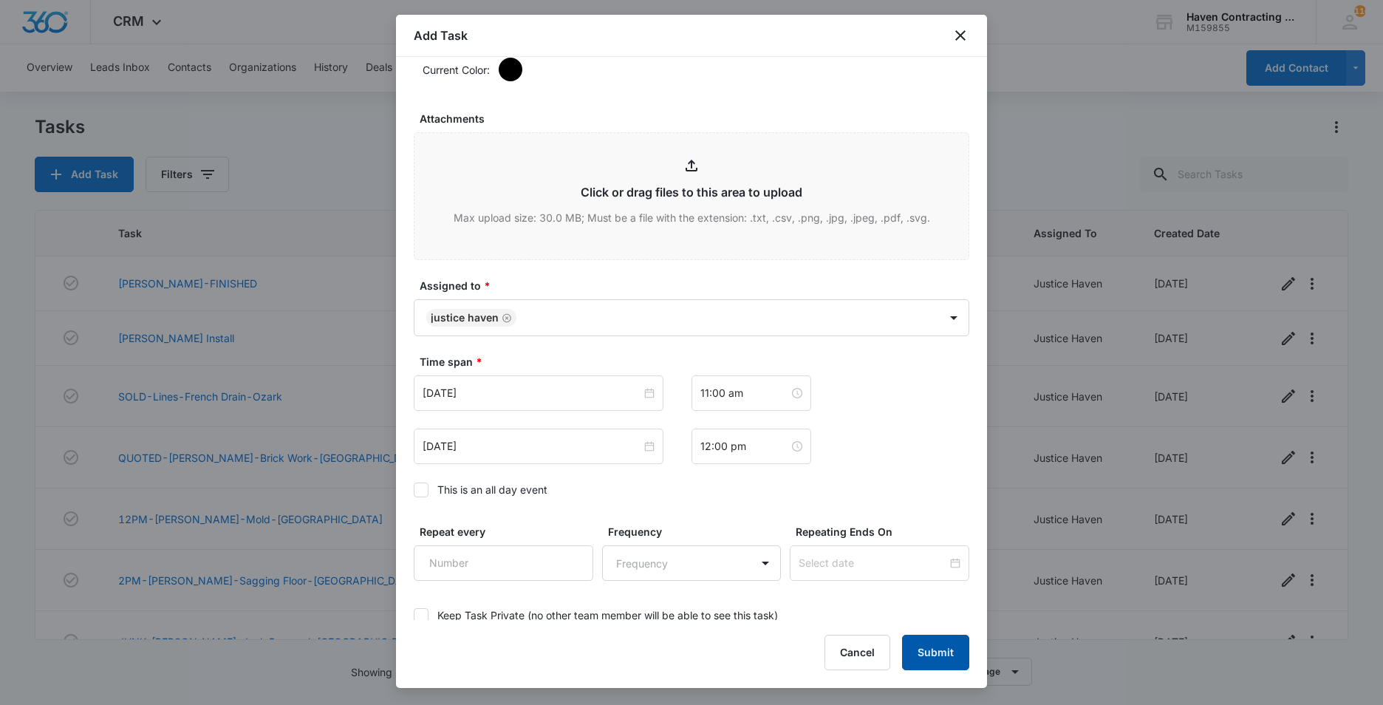
click at [933, 654] on button "Submit" at bounding box center [935, 652] width 67 height 35
